Goal: Find specific page/section: Find specific page/section

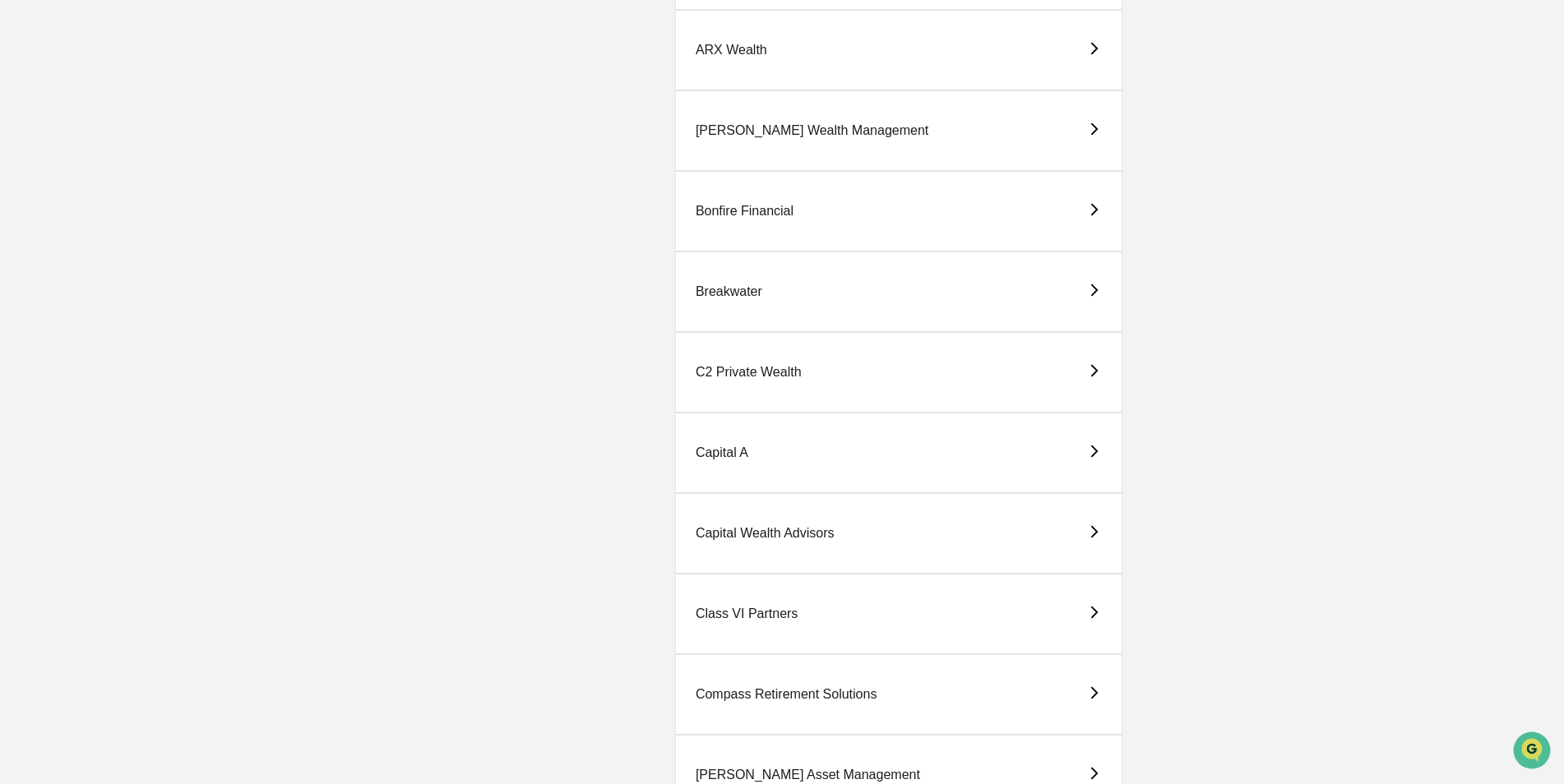
scroll to position [658, 0]
click at [720, 451] on div "Capital A" at bounding box center [721, 451] width 53 height 15
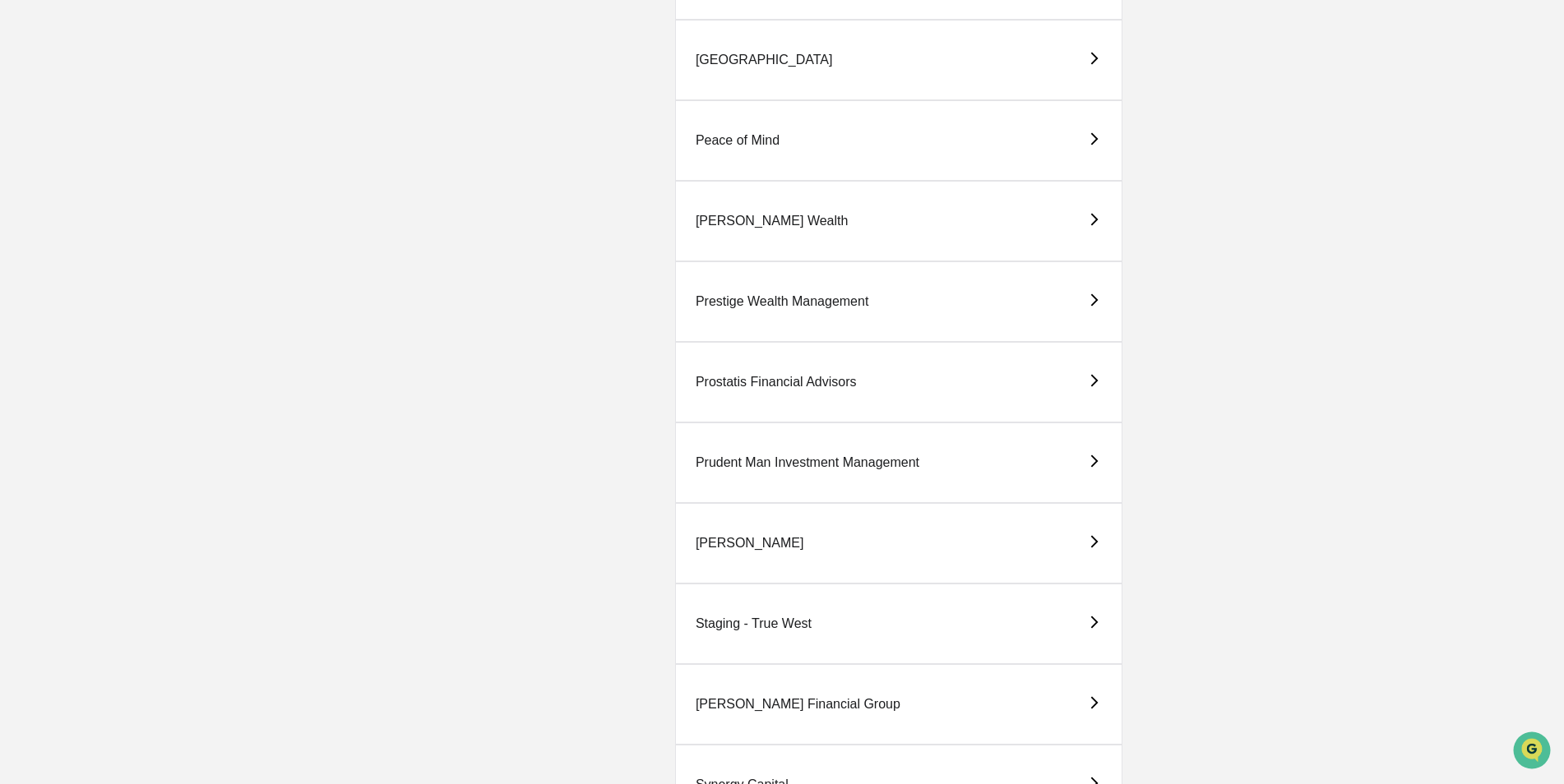
scroll to position [3289, 0]
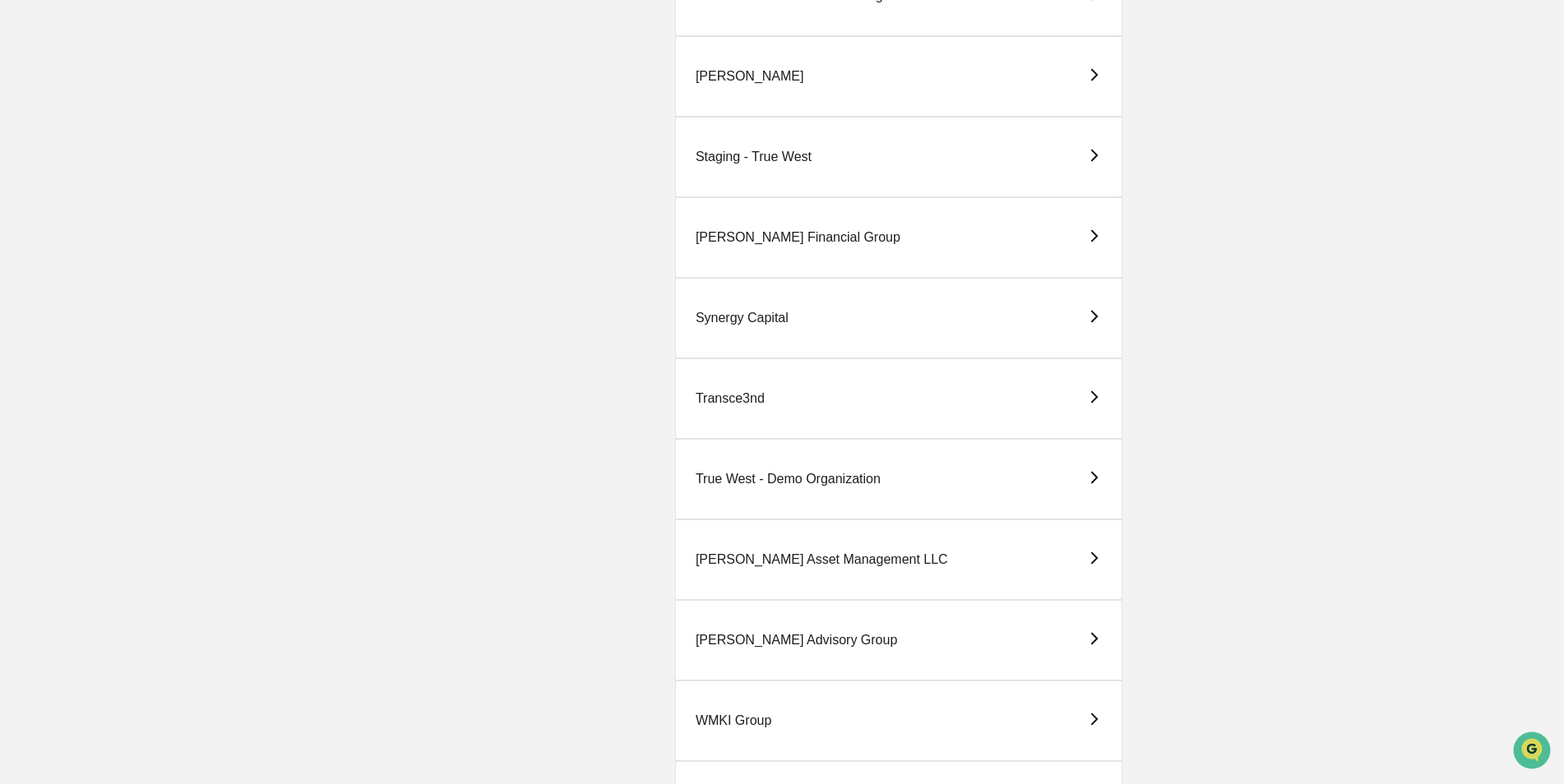
click at [792, 477] on div "True West - Demo Organization" at bounding box center [787, 480] width 185 height 15
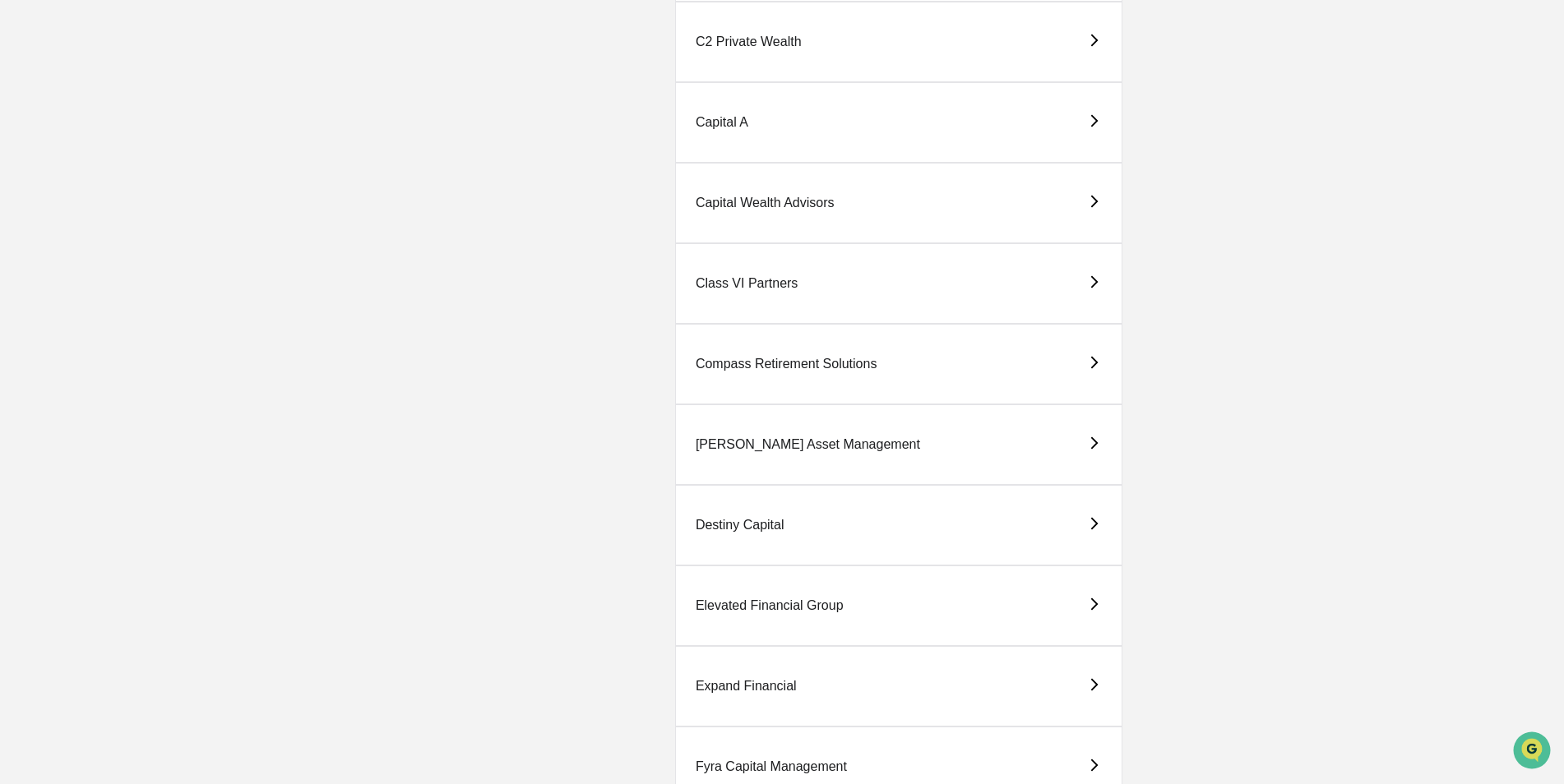
click at [728, 118] on div "Capital A" at bounding box center [721, 123] width 53 height 15
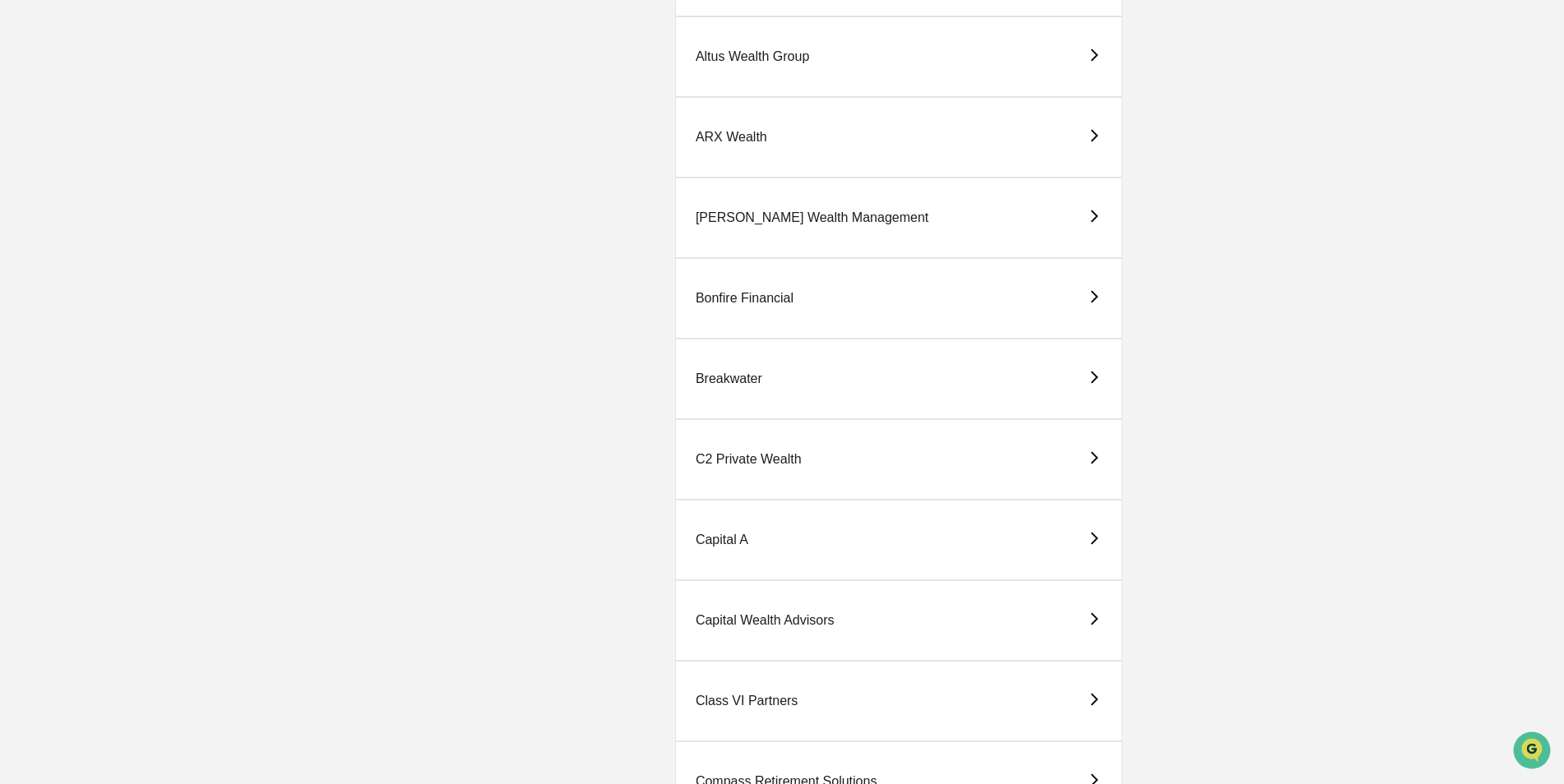
scroll to position [576, 0]
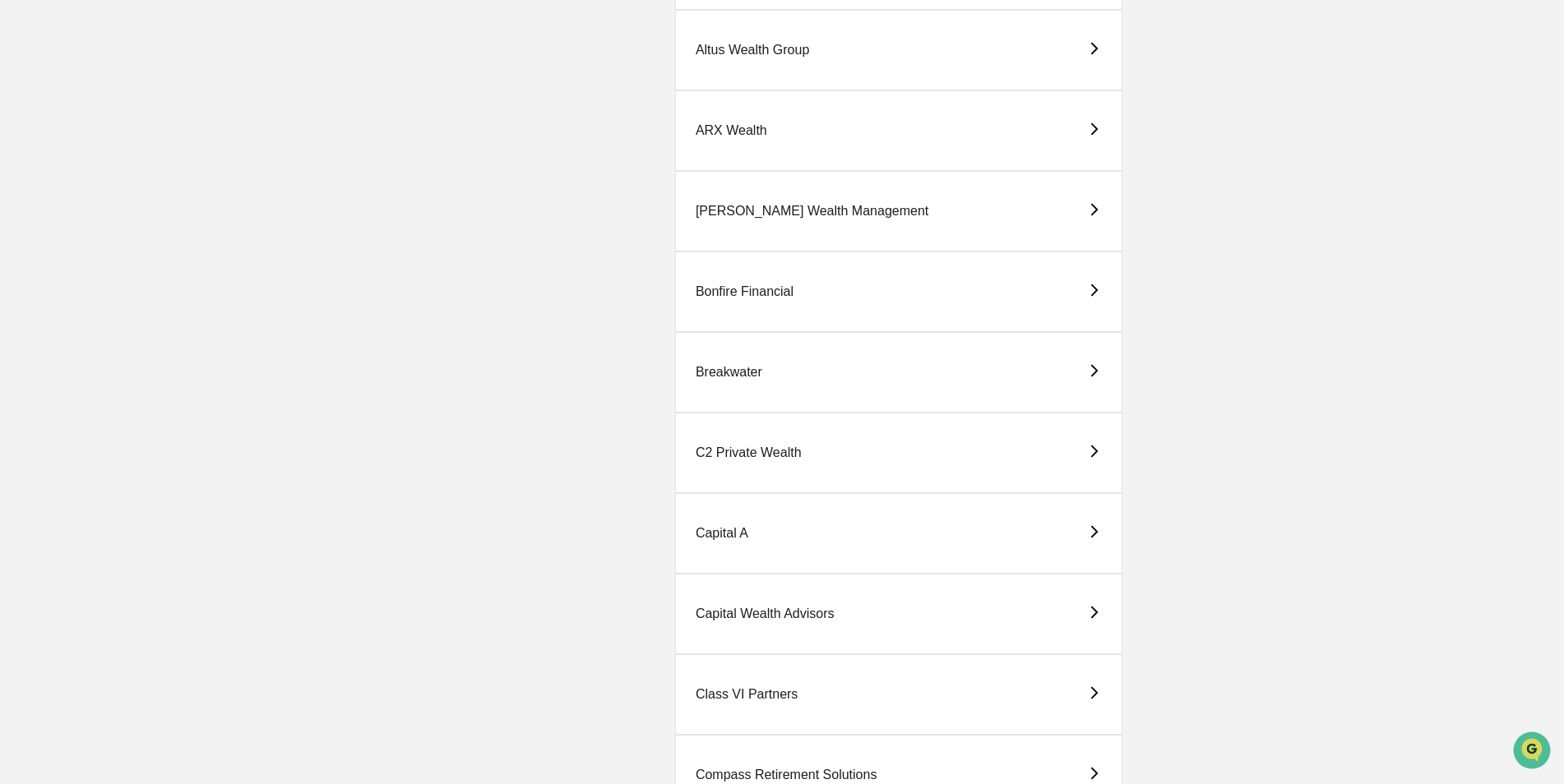
click at [741, 445] on div "C2 Private Wealth" at bounding box center [899, 453] width 447 height 80
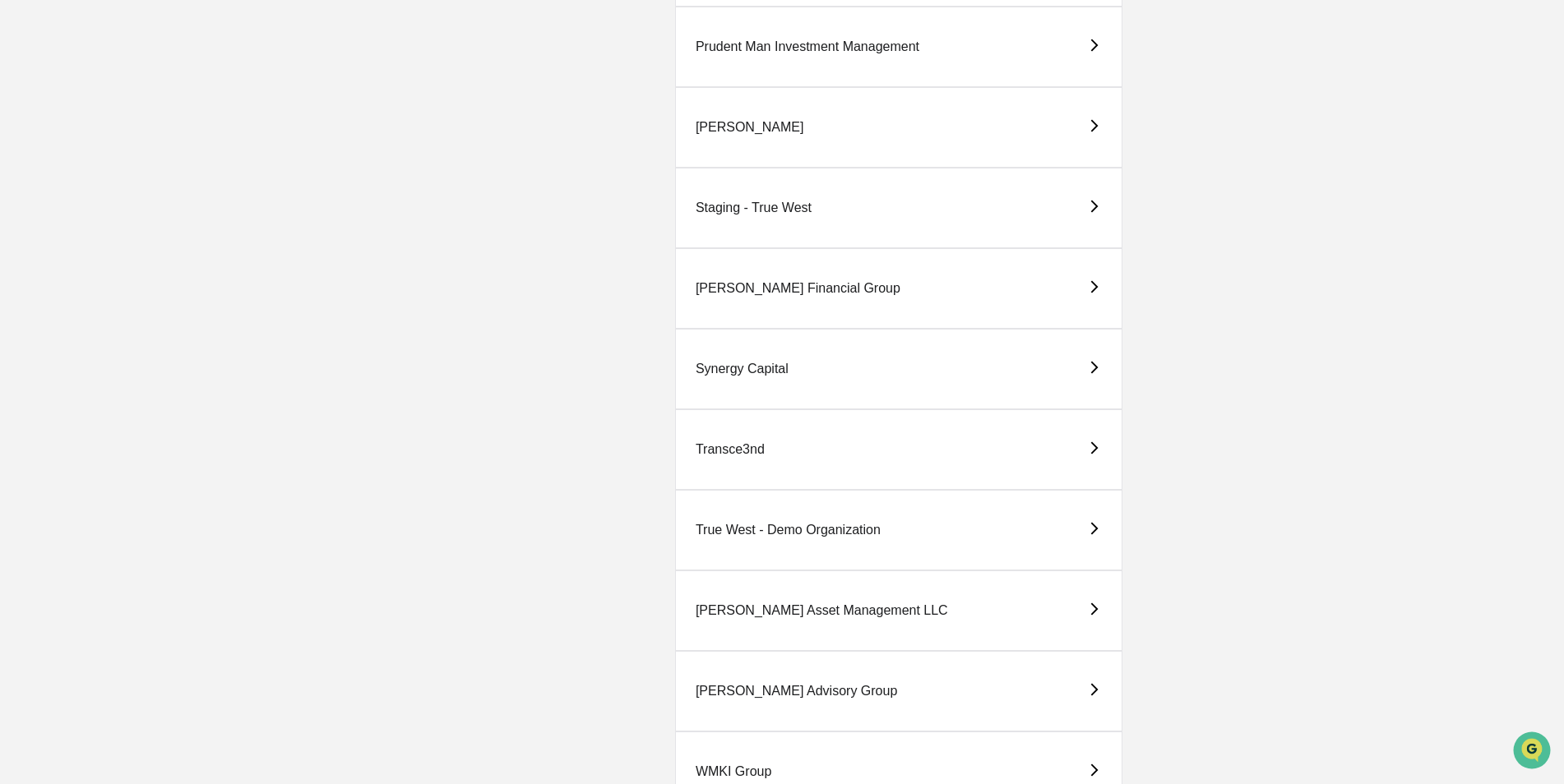
scroll to position [3289, 0]
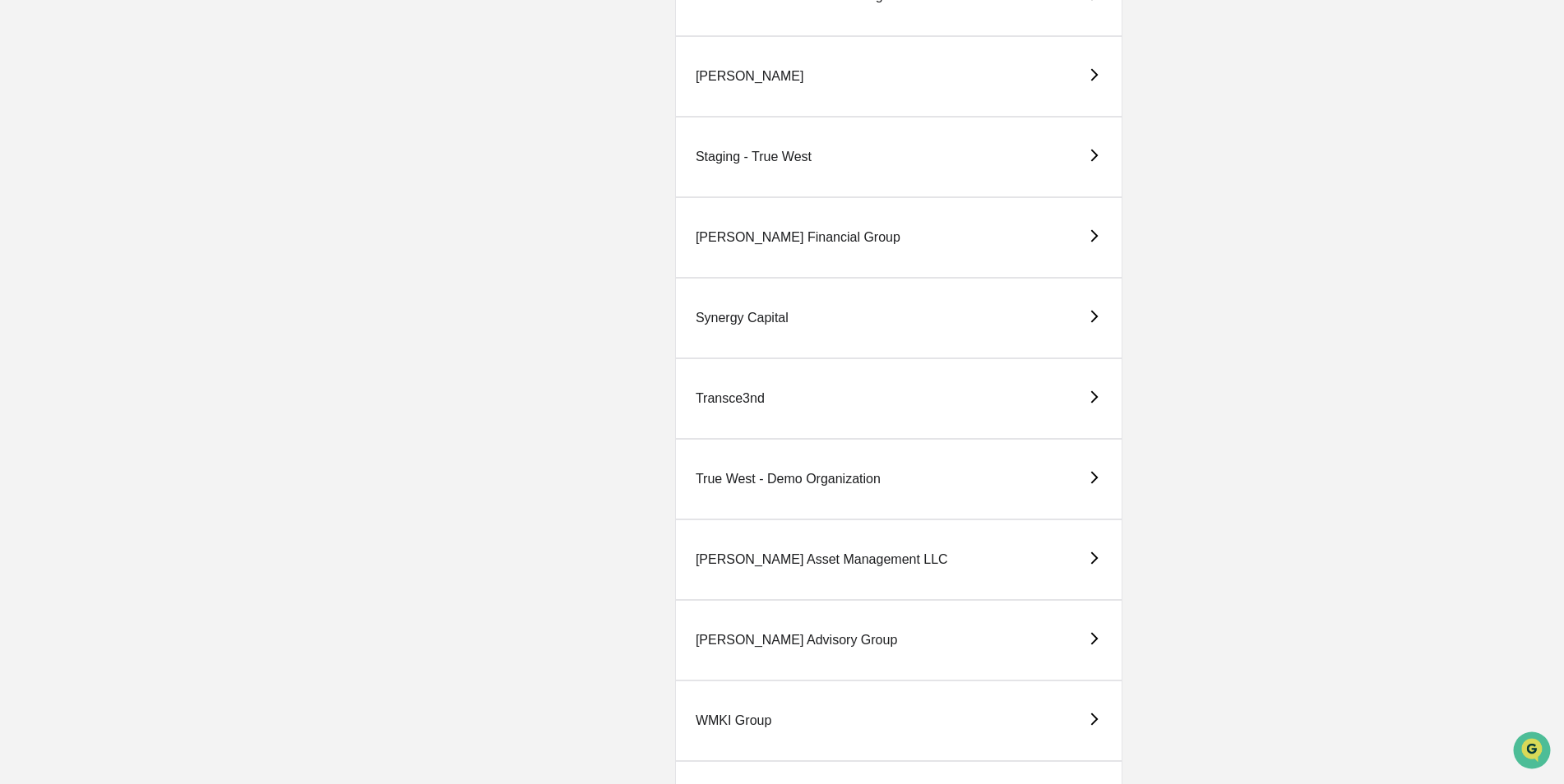
click at [796, 481] on div "True West - Demo Organization" at bounding box center [787, 480] width 185 height 15
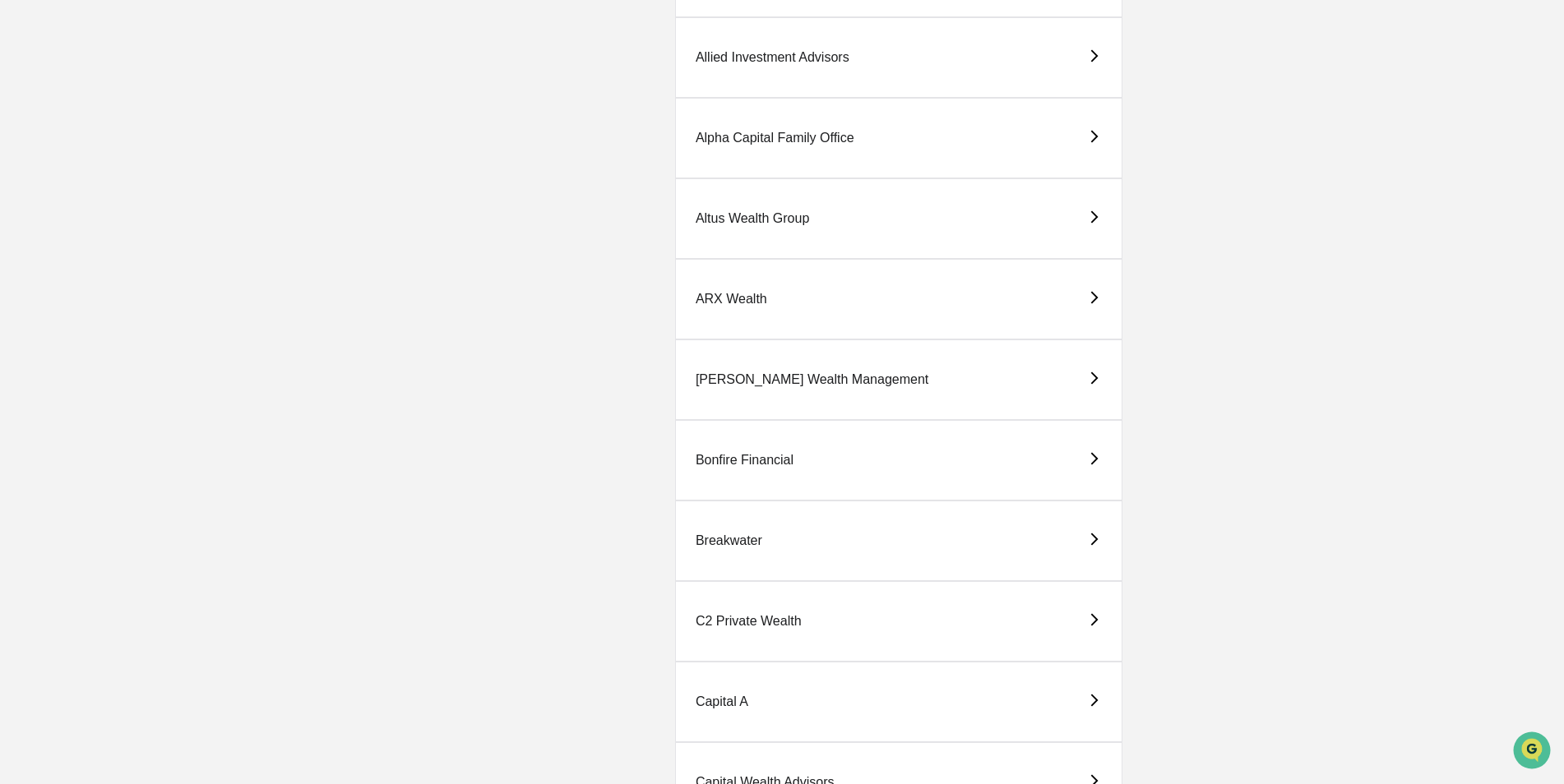
scroll to position [493, 0]
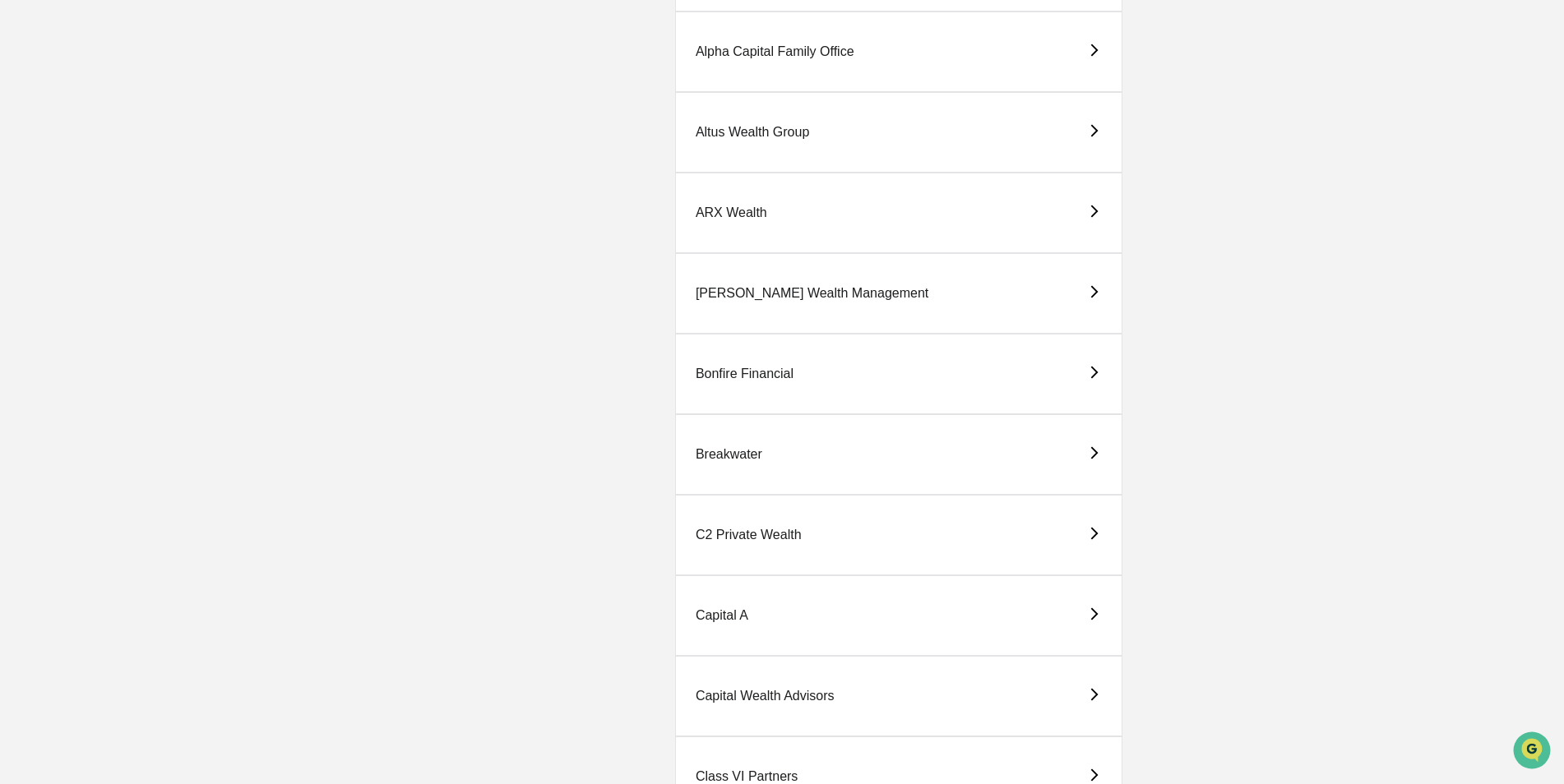
click at [750, 288] on div "[PERSON_NAME] Wealth Management" at bounding box center [812, 293] width 232 height 15
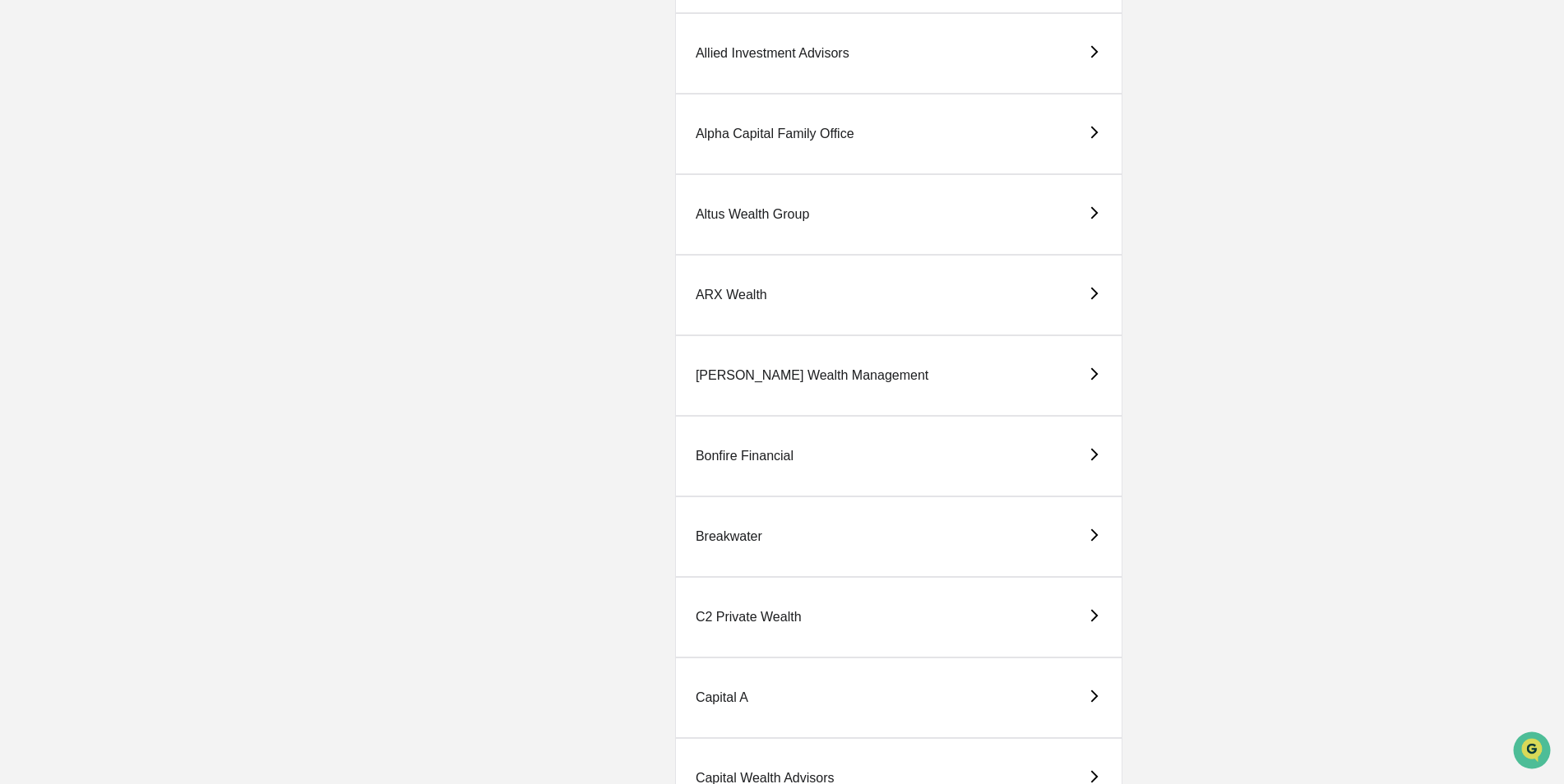
click at [783, 617] on div "C2 Private Wealth" at bounding box center [748, 618] width 106 height 15
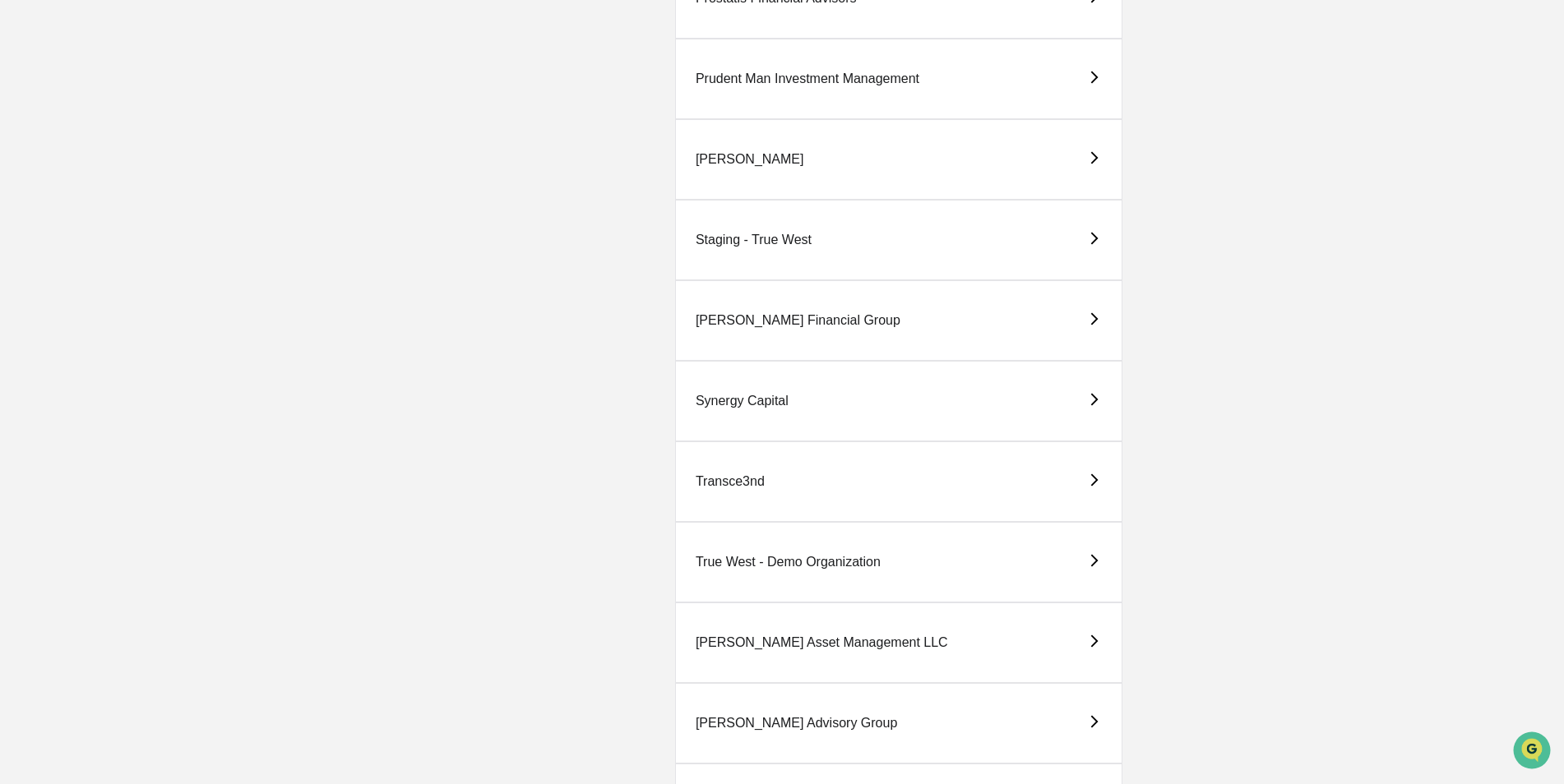
scroll to position [3206, 0]
click at [787, 558] on div "True West - Demo Organization" at bounding box center [787, 562] width 185 height 15
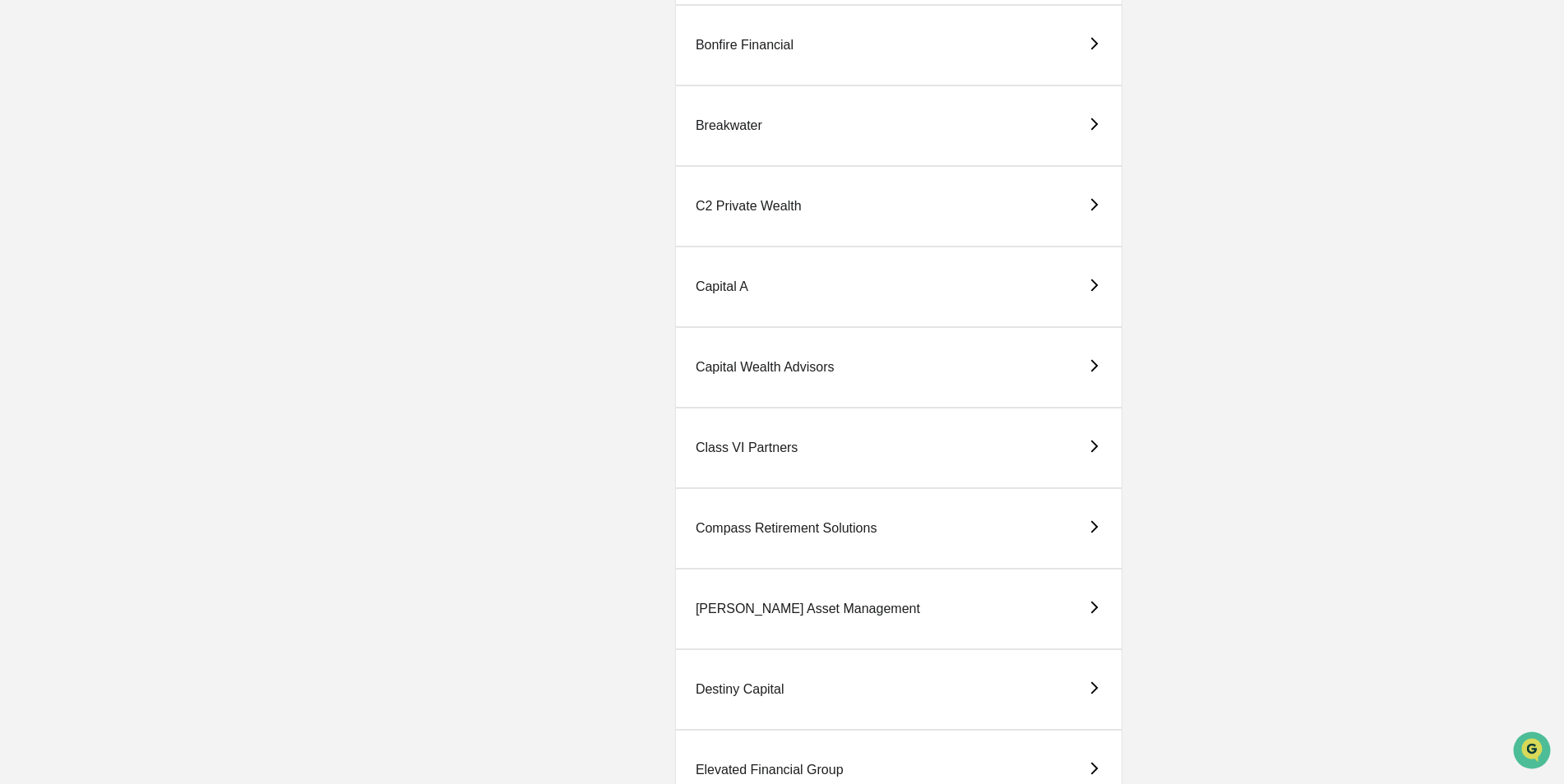
click at [711, 527] on div "Compass Retirement Solutions" at bounding box center [786, 529] width 181 height 15
